Goal: Transaction & Acquisition: Purchase product/service

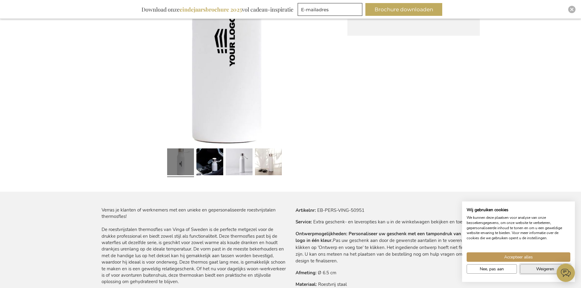
click at [545, 269] on span "Weigeren" at bounding box center [546, 269] width 18 height 6
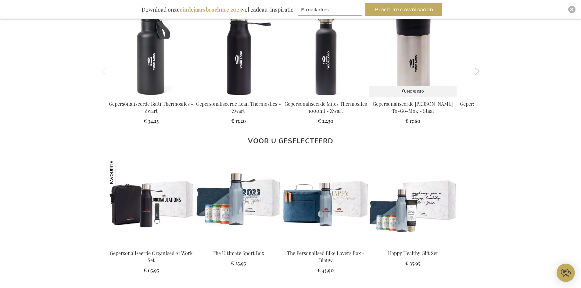
scroll to position [568, 0]
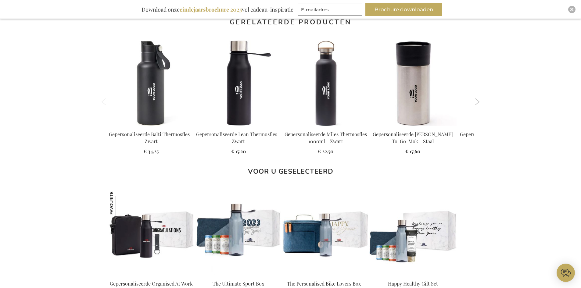
click at [480, 104] on button "Next" at bounding box center [478, 102] width 5 height 7
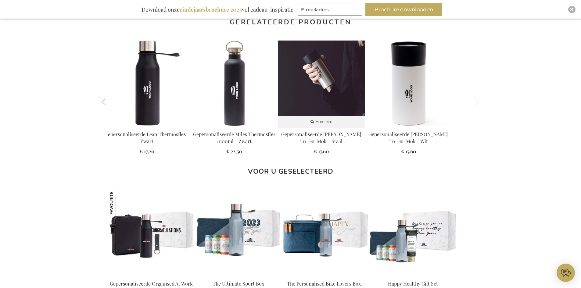
click at [324, 83] on img at bounding box center [321, 84] width 87 height 87
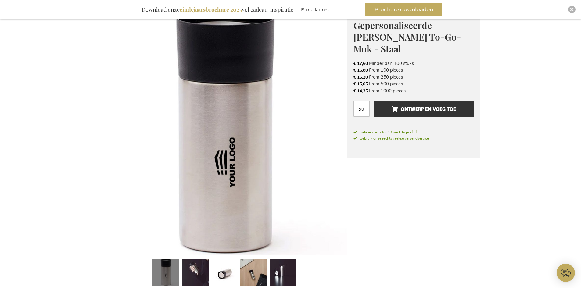
scroll to position [153, 0]
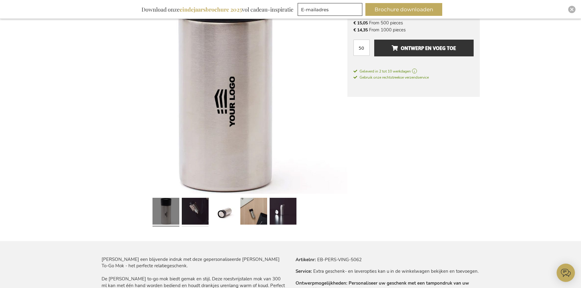
click at [192, 214] on link at bounding box center [195, 213] width 27 height 34
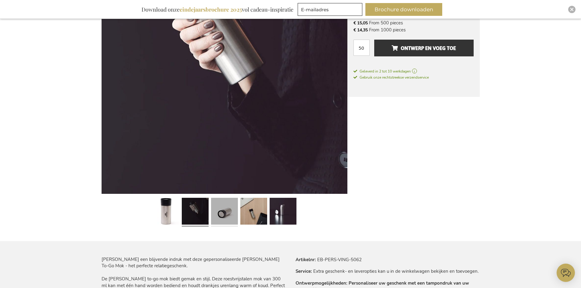
click at [223, 219] on link at bounding box center [224, 213] width 27 height 34
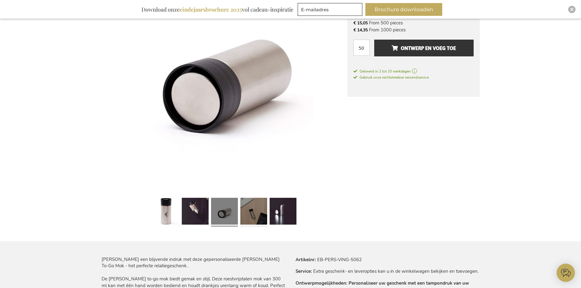
click at [247, 216] on link at bounding box center [254, 213] width 27 height 34
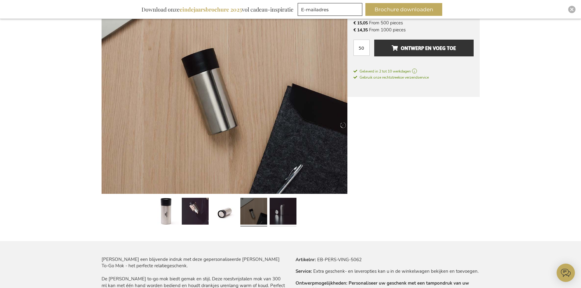
click at [276, 218] on link at bounding box center [283, 213] width 27 height 34
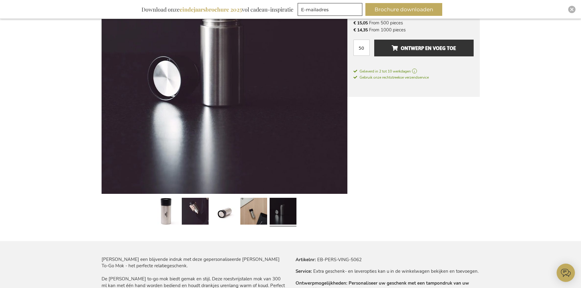
scroll to position [31, 0]
